Goal: Find specific page/section: Find specific page/section

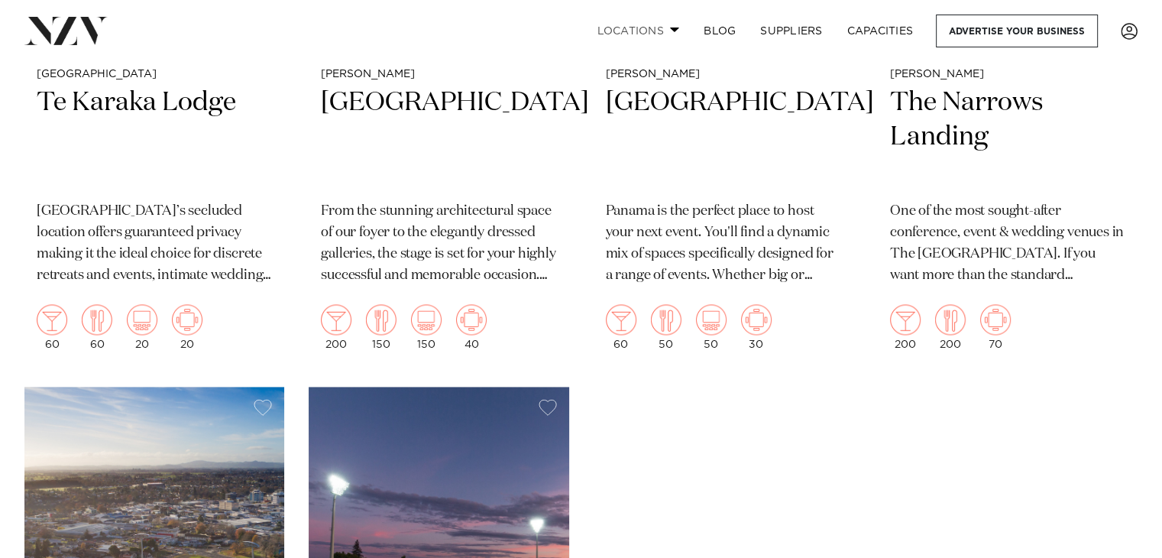
scroll to position [2215, 0]
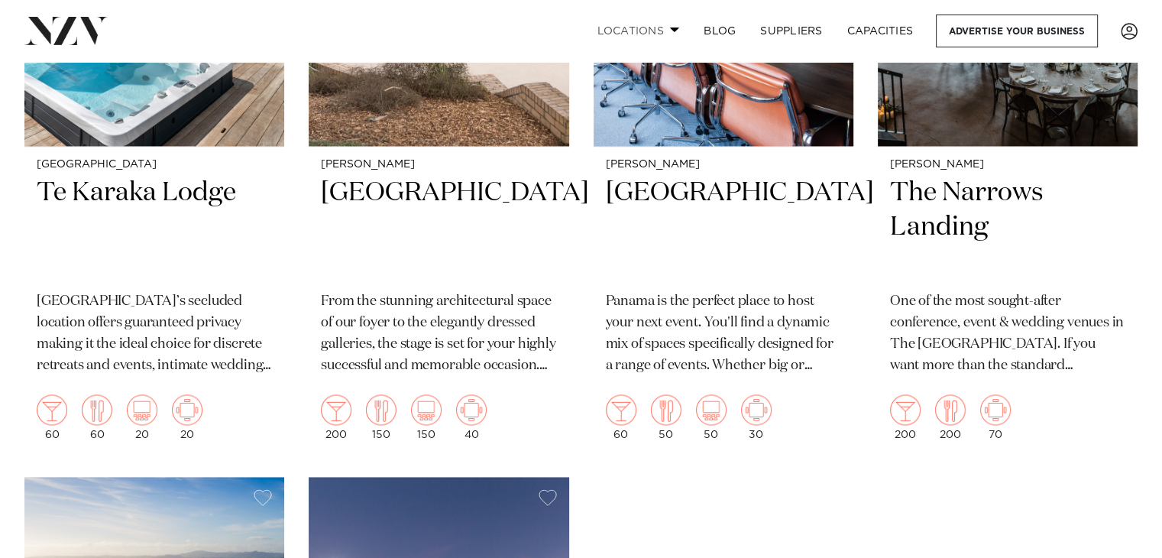
click at [663, 23] on link "Locations" at bounding box center [637, 31] width 107 height 33
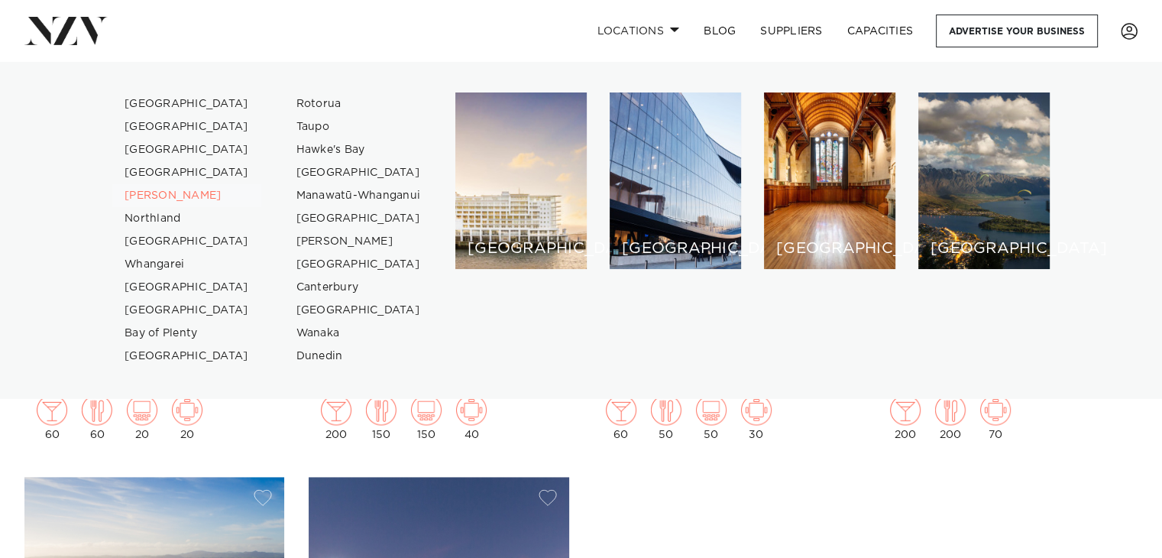
click at [157, 199] on link "[PERSON_NAME]" at bounding box center [186, 195] width 149 height 23
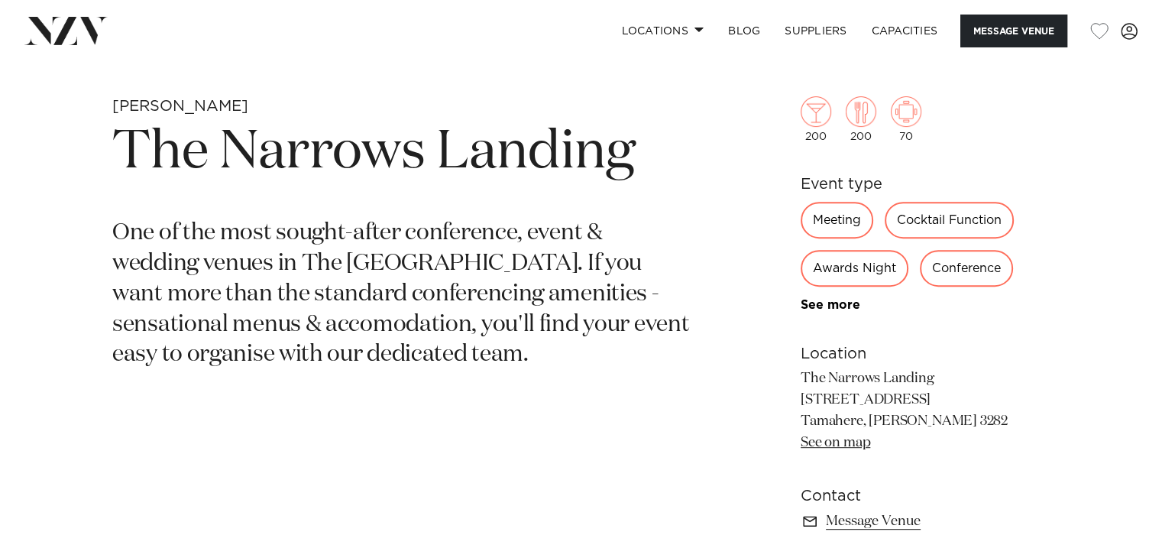
scroll to position [535, 0]
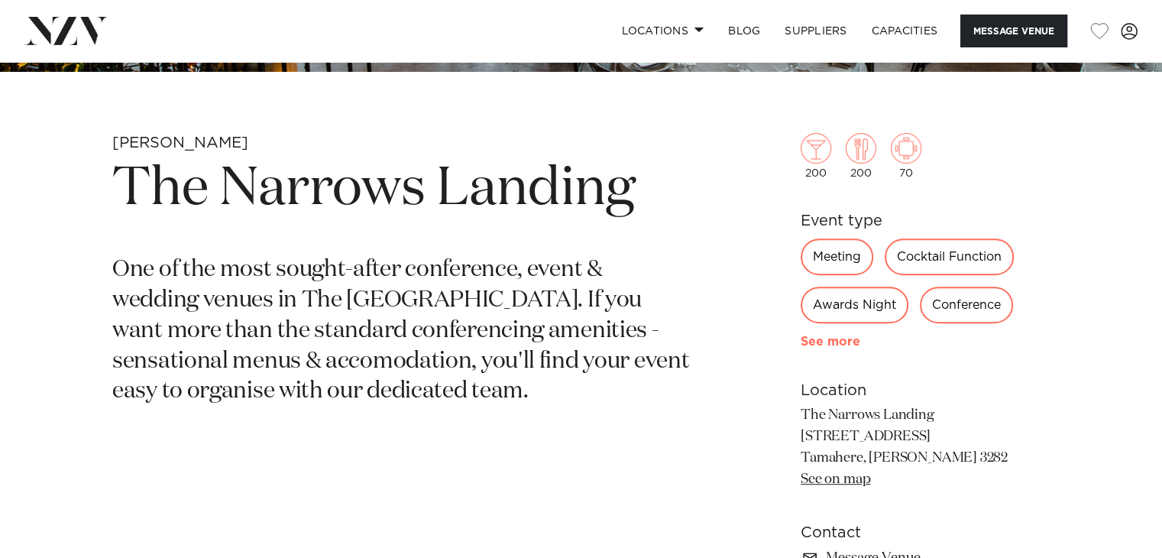
click at [849, 348] on div "200 200 70 Event type Meeting Cocktail Function Awards Night Conference Private…" at bounding box center [924, 319] width 249 height 497
click at [846, 343] on link "See more" at bounding box center [859, 341] width 119 height 12
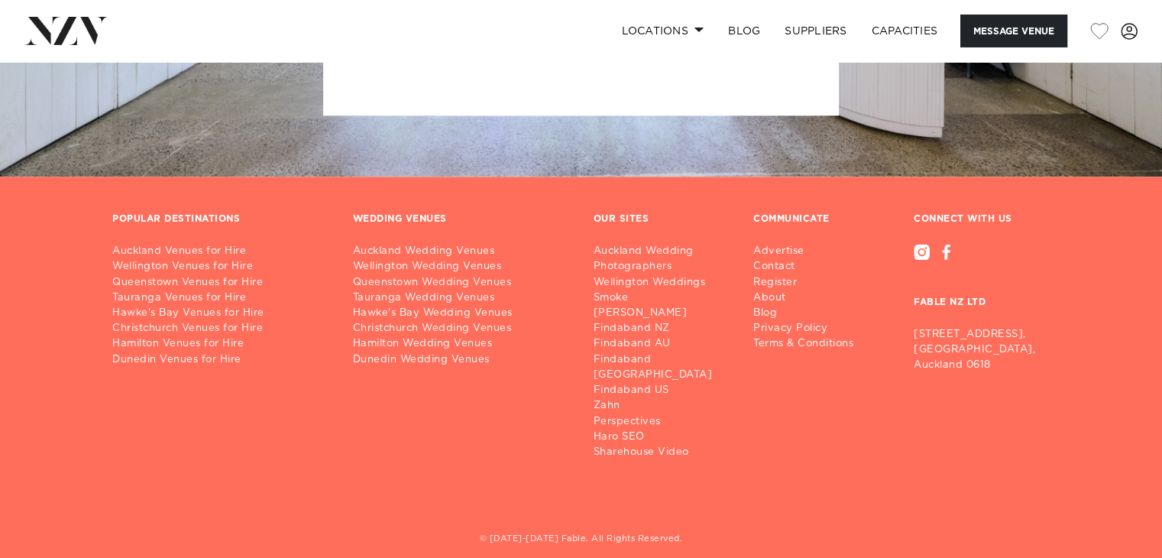
scroll to position [2111, 0]
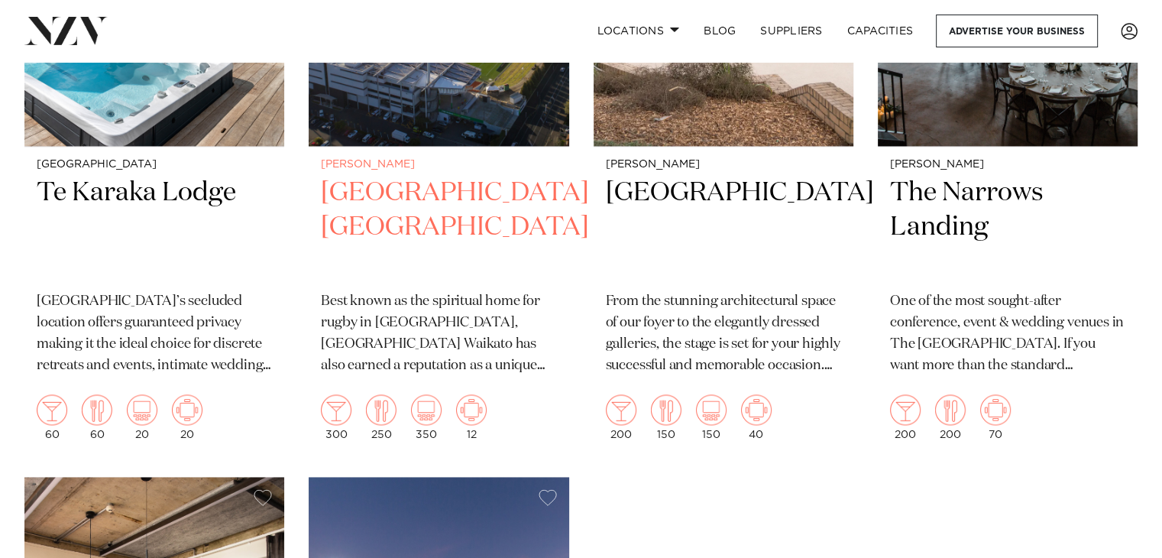
scroll to position [2062, 0]
